Goal: Transaction & Acquisition: Purchase product/service

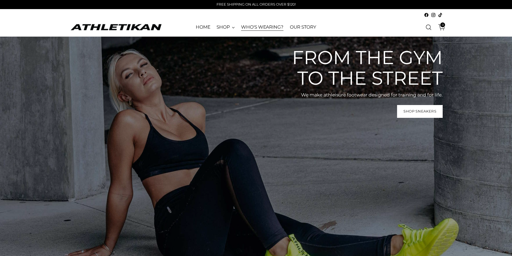
click at [267, 29] on link "WHO'S WEARING?" at bounding box center [262, 27] width 42 height 12
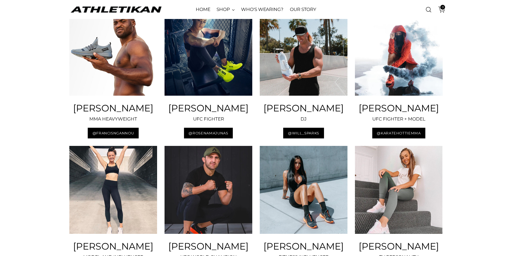
scroll to position [223, 0]
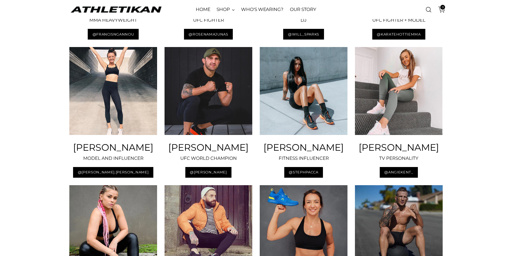
click at [196, 115] on img at bounding box center [209, 91] width 88 height 88
click at [203, 152] on h3 "ALEX VOLKANOVSKI" at bounding box center [209, 147] width 88 height 10
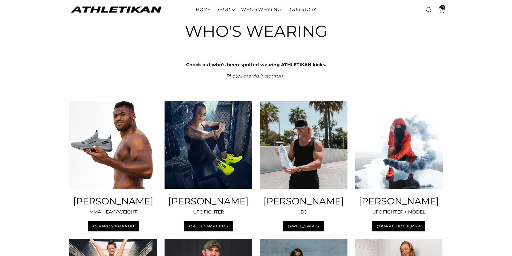
scroll to position [0, 0]
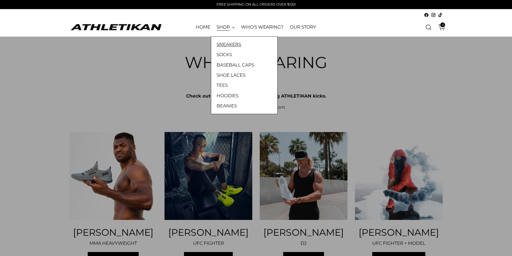
click at [225, 44] on link "SNEAKERS" at bounding box center [245, 44] width 56 height 7
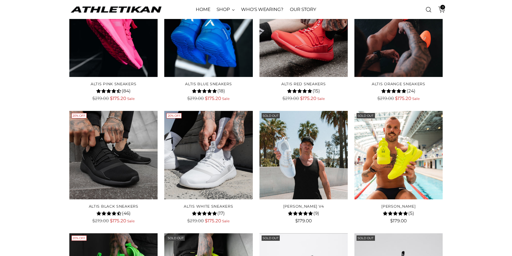
scroll to position [109, 0]
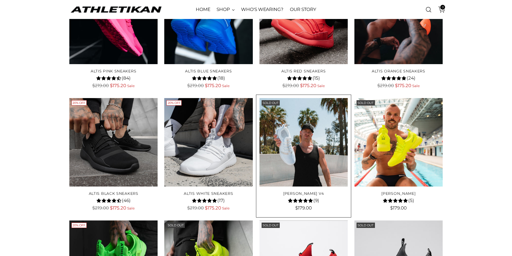
click at [0, 0] on img "WILL SPARKS V4" at bounding box center [0, 0] width 0 height 0
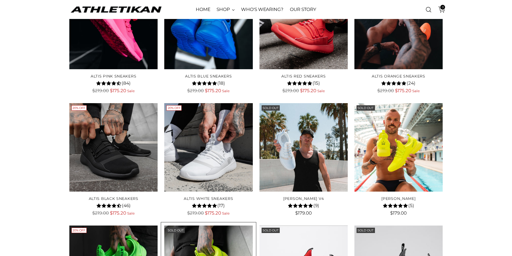
scroll to position [0, 0]
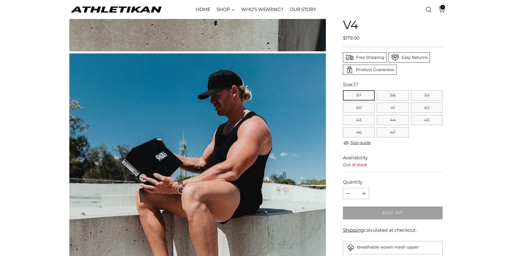
scroll to position [1352, 0]
